Goal: Obtain resource: Download file/media

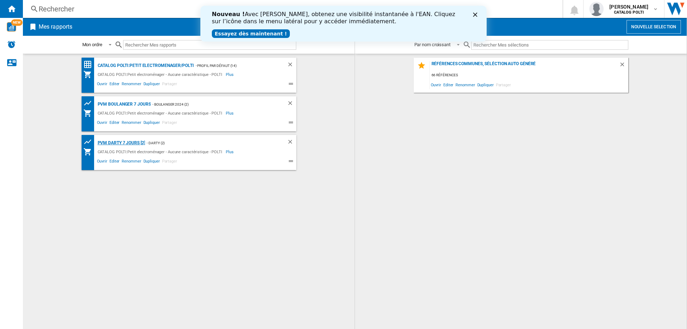
click at [118, 142] on div "PVM DARTY 7 jours [2]" at bounding box center [120, 142] width 49 height 9
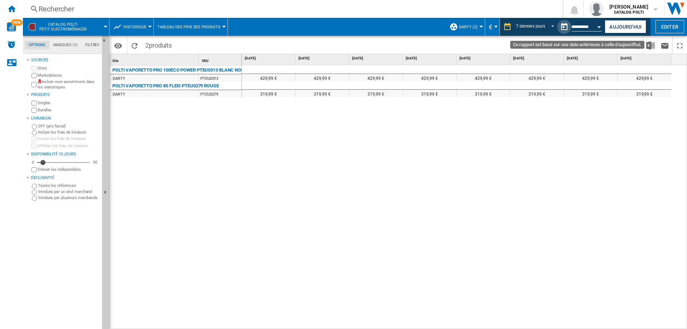
click at [563, 26] on button "Ce rapport est basé sur une date antérieure à celle d'aujourd'hui." at bounding box center [564, 27] width 14 height 14
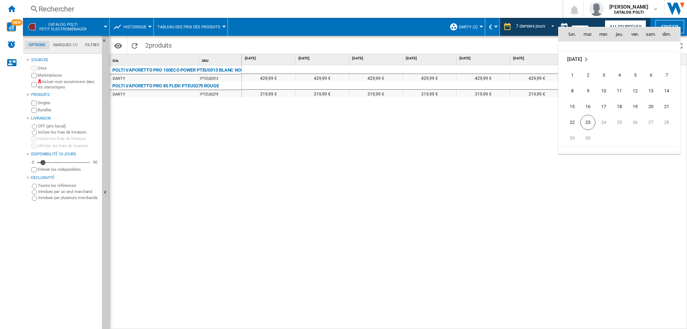
scroll to position [3414, 0]
click at [588, 111] on span "23" at bounding box center [587, 111] width 15 height 15
type input "**********"
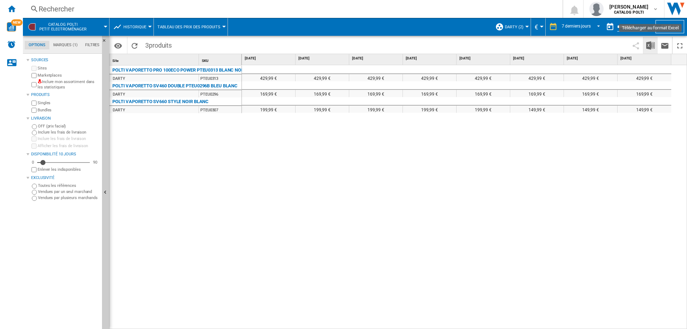
click at [649, 44] on img "Télécharger au format Excel" at bounding box center [650, 45] width 9 height 9
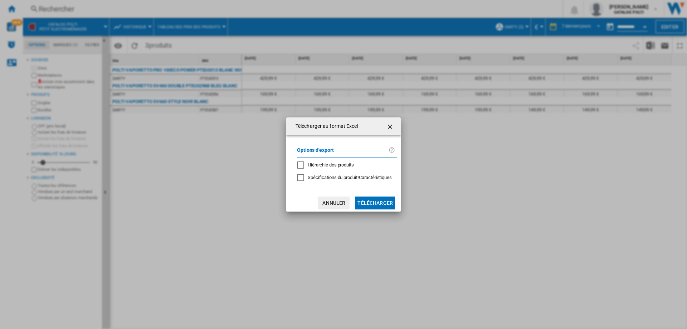
click at [370, 202] on button "Télécharger" at bounding box center [375, 202] width 40 height 13
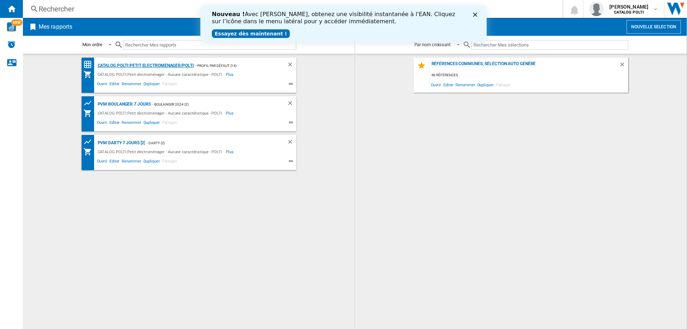
click at [139, 66] on div "CATALOG POLTI:Petit electromenager/POLTI" at bounding box center [145, 65] width 98 height 9
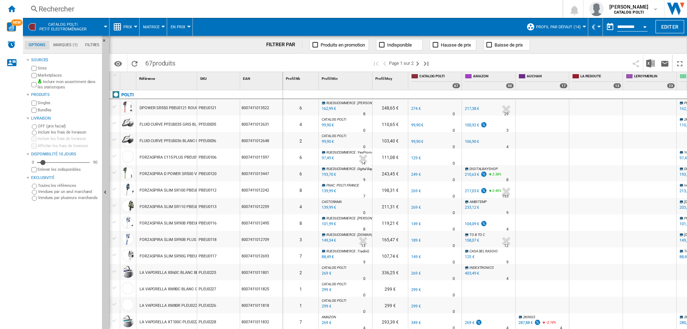
click at [132, 26] on span "Prix" at bounding box center [127, 27] width 9 height 5
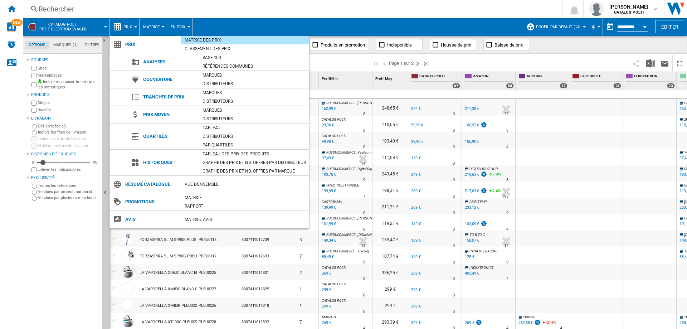
click at [547, 47] on md-backdrop at bounding box center [343, 164] width 687 height 329
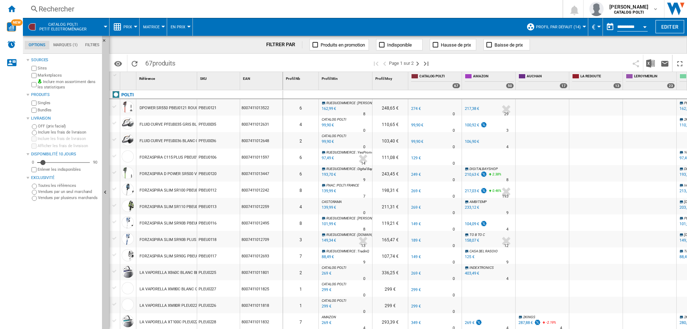
click at [151, 28] on span "Matrice" at bounding box center [151, 27] width 16 height 5
click at [125, 28] on md-backdrop at bounding box center [343, 164] width 687 height 329
click at [131, 29] on span "Prix" at bounding box center [127, 27] width 9 height 5
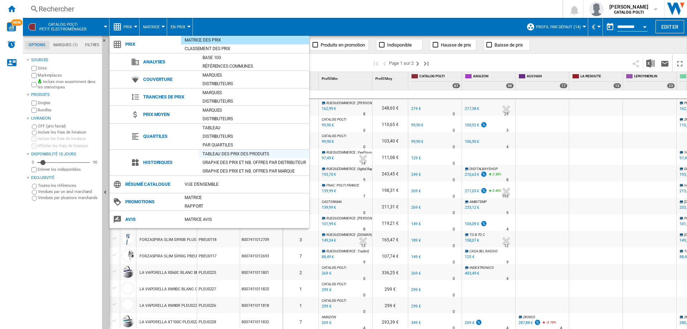
click at [236, 154] on div "Tableau des prix des produits" at bounding box center [254, 153] width 110 height 7
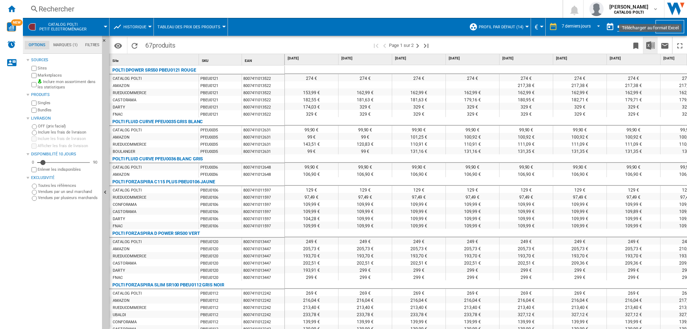
click at [649, 44] on img "Télécharger au format Excel" at bounding box center [650, 45] width 9 height 9
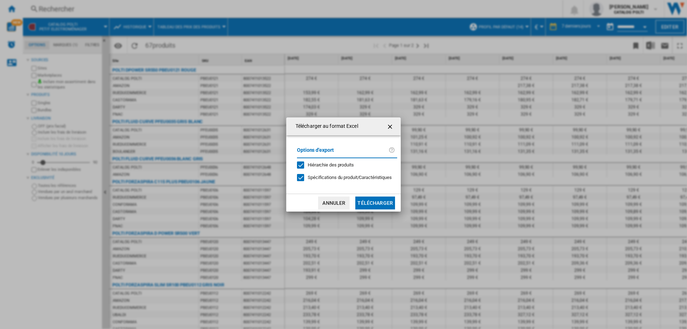
click at [317, 165] on span "Hiérarchie des produits" at bounding box center [331, 164] width 46 height 5
click at [304, 176] on div at bounding box center [300, 177] width 7 height 7
click at [365, 202] on button "Télécharger" at bounding box center [375, 202] width 40 height 13
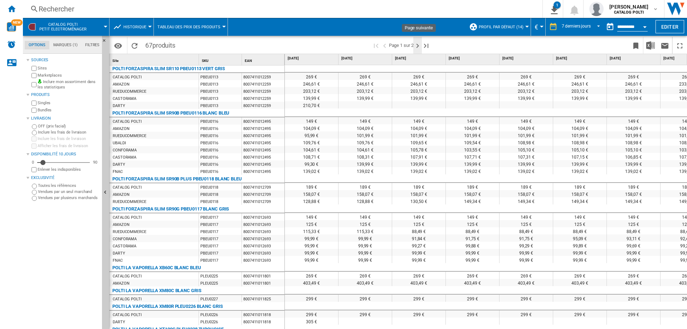
click at [419, 46] on ng-md-icon "Page suivante" at bounding box center [417, 45] width 9 height 9
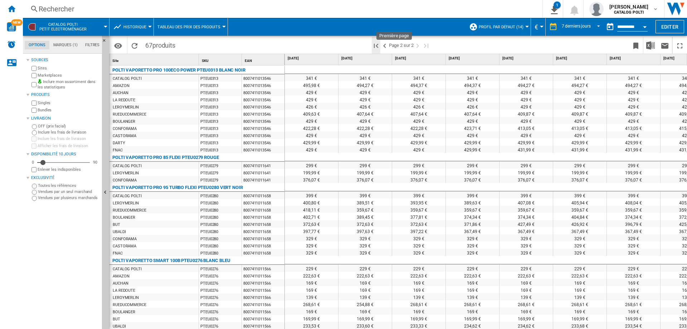
click at [375, 45] on ng-md-icon "Première page" at bounding box center [376, 45] width 9 height 9
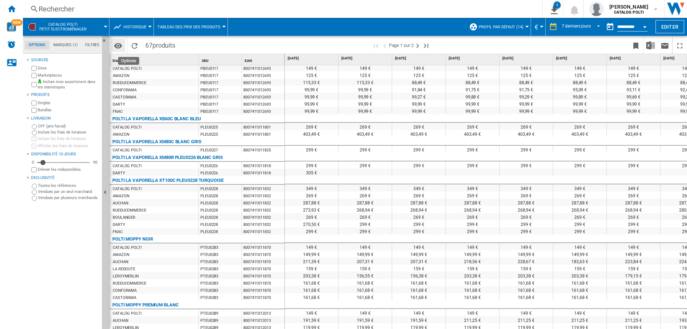
click at [116, 45] on md-icon "Options" at bounding box center [118, 45] width 9 height 9
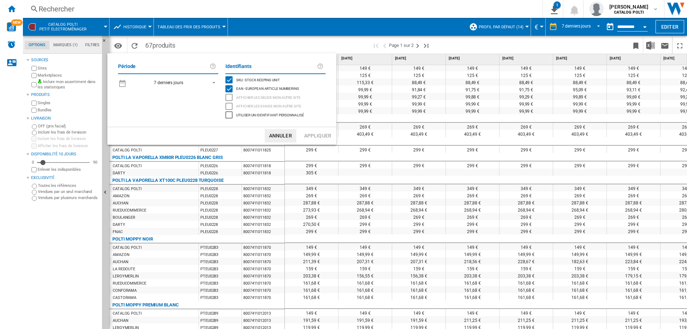
click at [285, 142] on button "Annuler" at bounding box center [280, 135] width 31 height 13
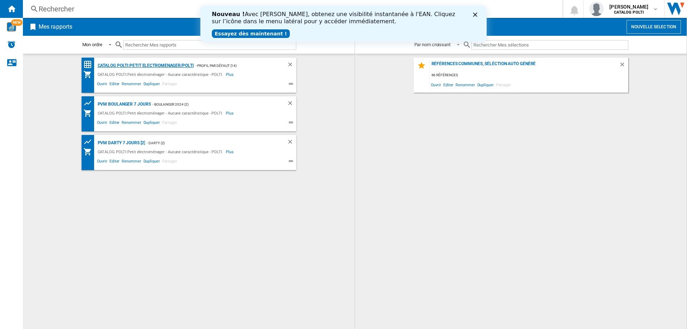
click at [141, 65] on div "CATALOG POLTI:Petit electromenager/POLTI" at bounding box center [145, 65] width 98 height 9
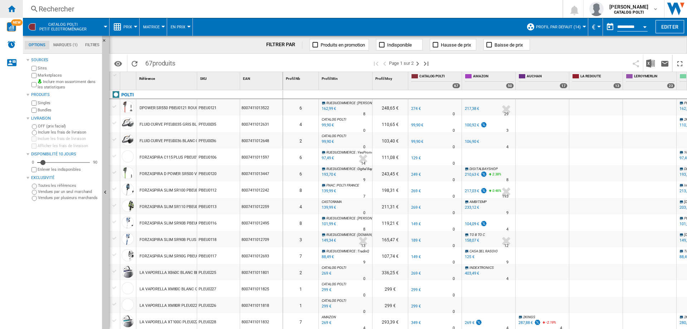
click at [11, 9] on ng-md-icon "Accueil" at bounding box center [11, 8] width 9 height 9
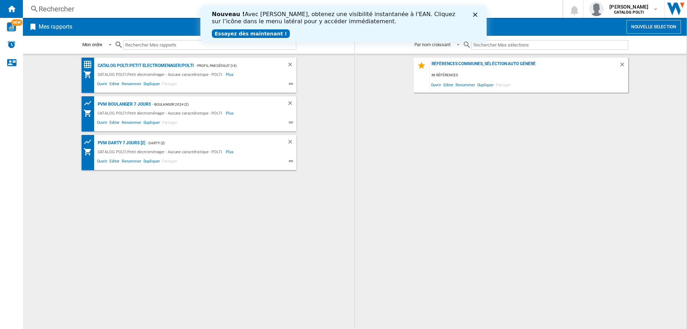
click at [65, 10] on div "Rechercher" at bounding box center [291, 9] width 505 height 10
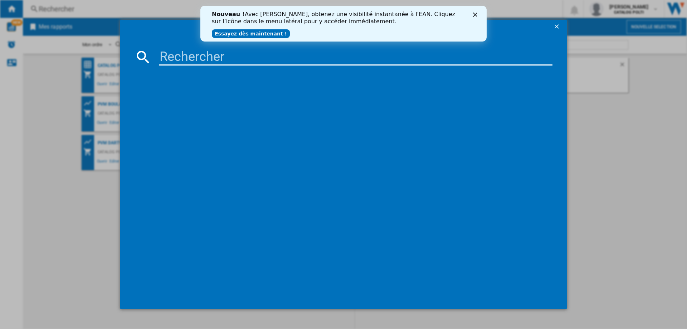
click at [207, 58] on input at bounding box center [356, 56] width 394 height 17
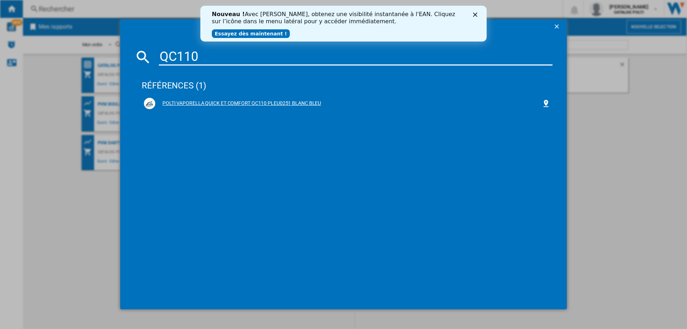
type input "QC110"
click at [268, 101] on div "POLTI VAPORELLA QUICK ET COMFORT QC110 PLEU0251 BLANC BLEU" at bounding box center [348, 103] width 386 height 7
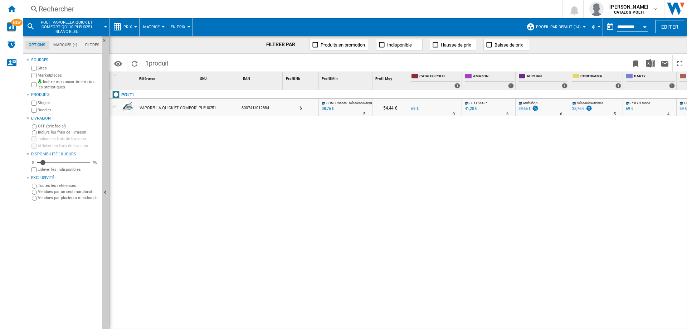
click at [133, 27] on button "Prix" at bounding box center [129, 27] width 12 height 18
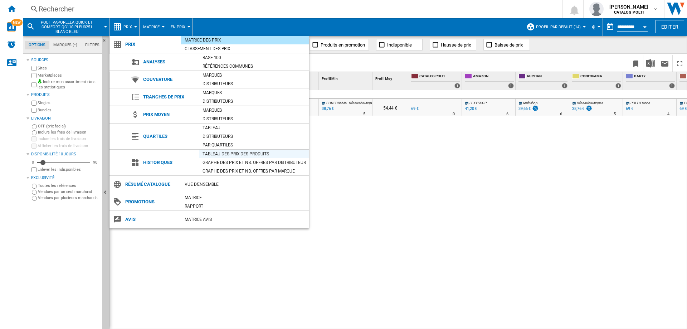
click at [217, 154] on div "Tableau des prix des produits" at bounding box center [254, 153] width 110 height 7
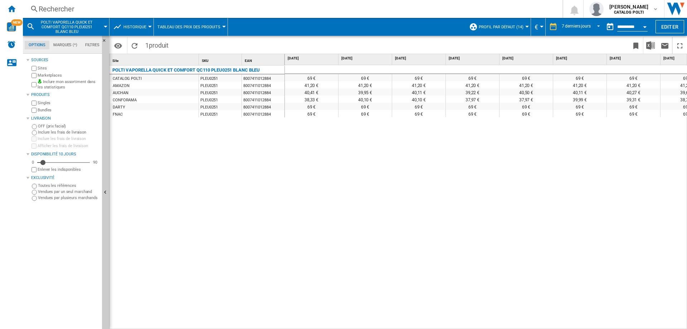
click at [151, 25] on md-menu "Historique Prix Matrice des prix Classement des prix Analyses Base 100 Référenc…" at bounding box center [131, 27] width 44 height 18
click at [148, 25] on button "Historique" at bounding box center [136, 27] width 26 height 18
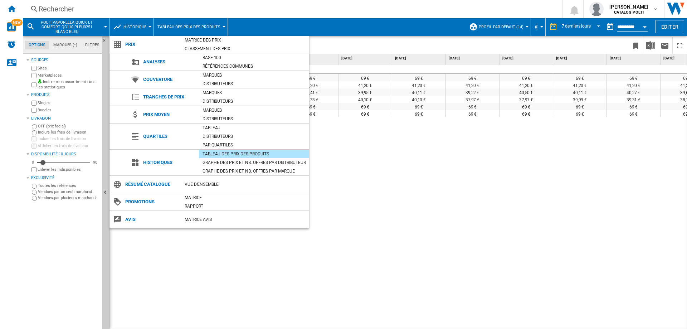
click at [11, 8] on md-backdrop at bounding box center [343, 164] width 687 height 329
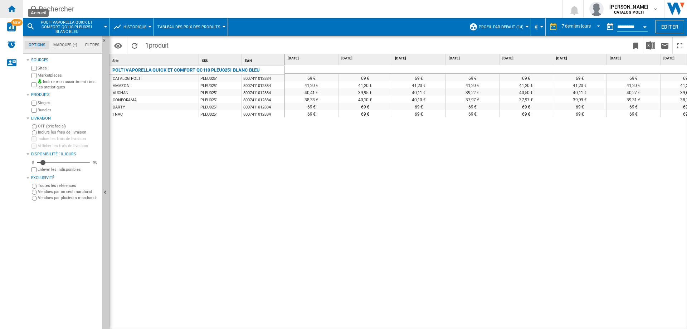
click at [12, 10] on ng-md-icon "Accueil" at bounding box center [11, 8] width 9 height 9
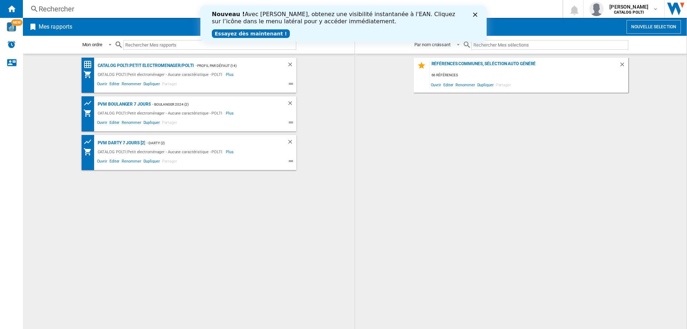
click at [67, 11] on div "Rechercher" at bounding box center [291, 9] width 505 height 10
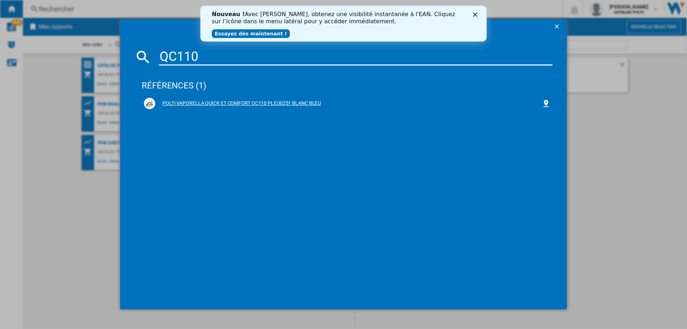
type input "QC110"
click at [199, 103] on div "POLTI VAPORELLA QUICK ET COMFORT QC110 PLEU0251 BLANC BLEU" at bounding box center [348, 103] width 386 height 7
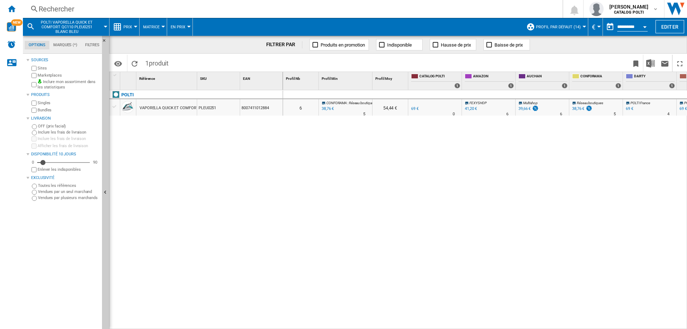
click at [473, 109] on div "41,20 €" at bounding box center [471, 108] width 12 height 5
click at [523, 109] on div "39,66 €" at bounding box center [524, 108] width 12 height 5
click at [579, 110] on div "38,76 €" at bounding box center [578, 108] width 12 height 5
